Goal: Navigation & Orientation: Find specific page/section

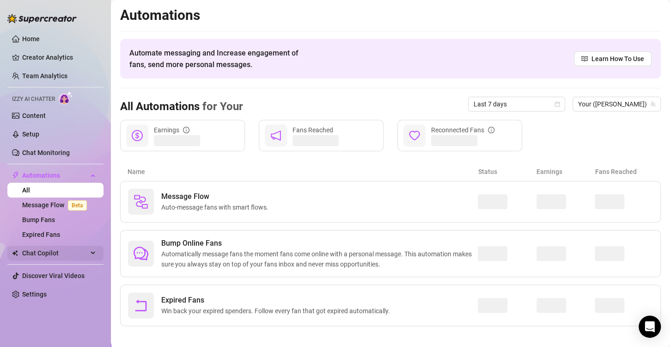
click at [86, 252] on span "Chat Copilot" at bounding box center [55, 252] width 66 height 15
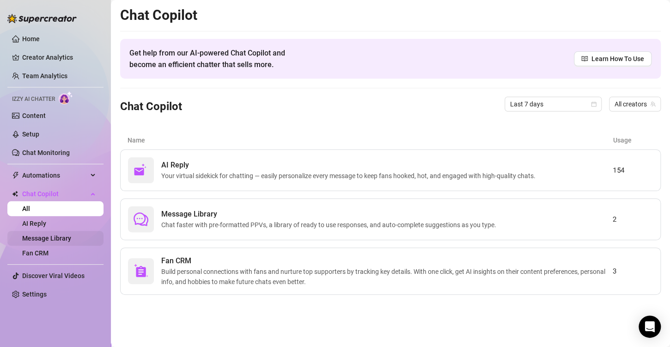
click at [63, 240] on link "Message Library" at bounding box center [46, 237] width 49 height 7
